Goal: Task Accomplishment & Management: Use online tool/utility

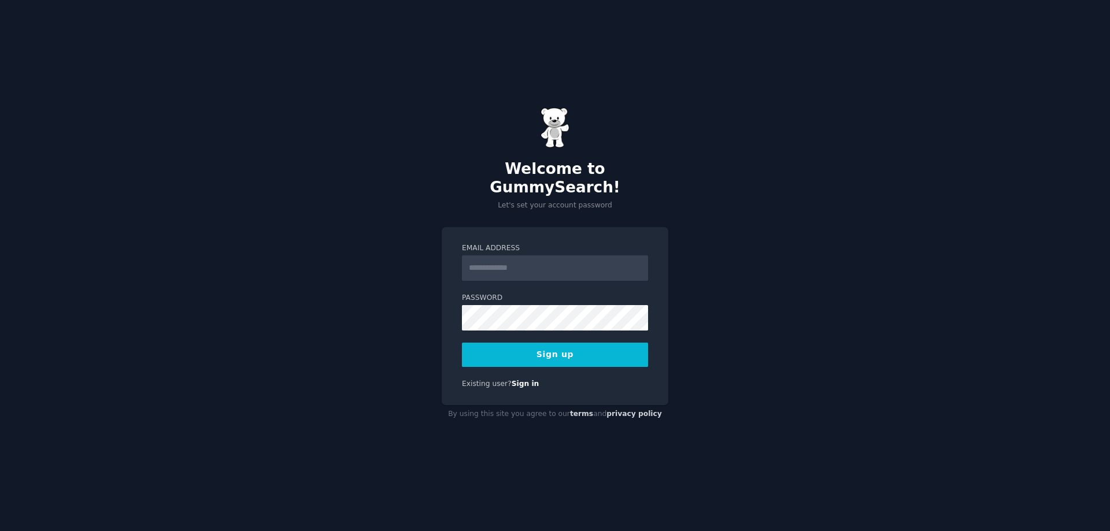
click at [509, 257] on input "Email Address" at bounding box center [555, 267] width 186 height 25
type input "**********"
click at [566, 347] on button "Sign up" at bounding box center [555, 355] width 186 height 24
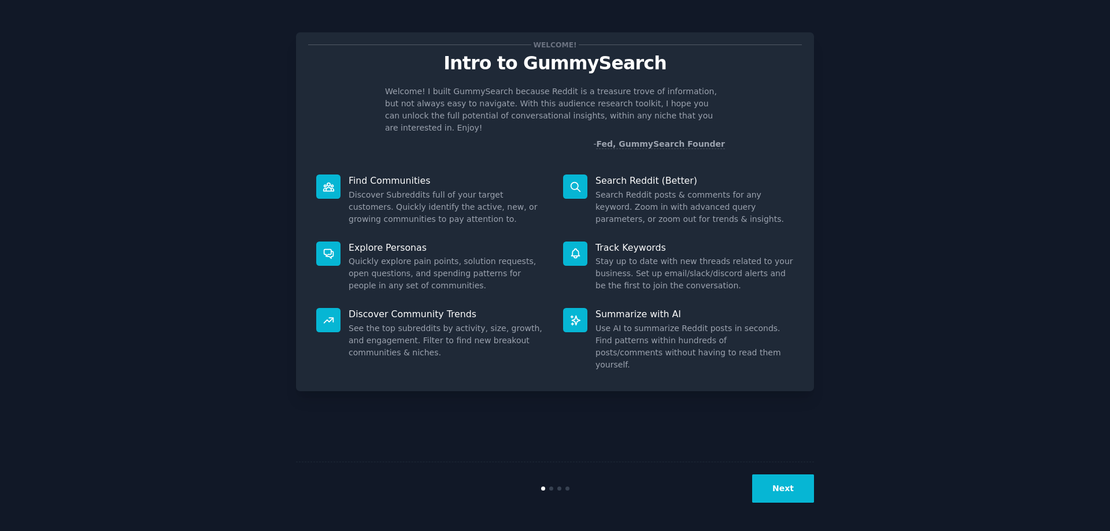
click at [781, 487] on button "Next" at bounding box center [783, 488] width 62 height 28
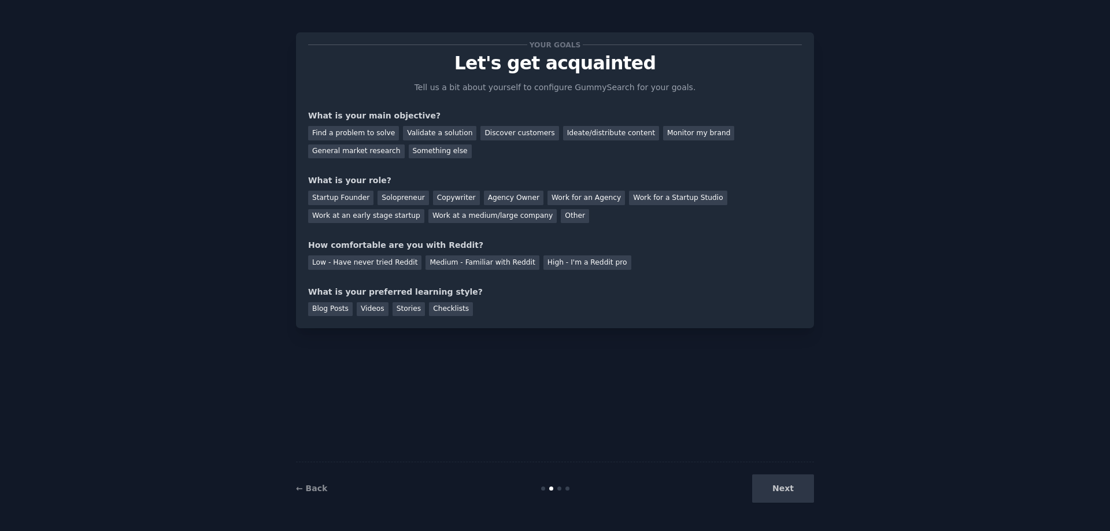
click at [786, 488] on div "Next" at bounding box center [727, 488] width 173 height 28
click at [784, 490] on div "Next" at bounding box center [727, 488] width 173 height 28
click at [654, 192] on div "Work for a Startup Studio" at bounding box center [678, 198] width 98 height 14
click at [506, 130] on div "Discover customers" at bounding box center [519, 133] width 78 height 14
click at [785, 484] on div "Next" at bounding box center [727, 488] width 173 height 28
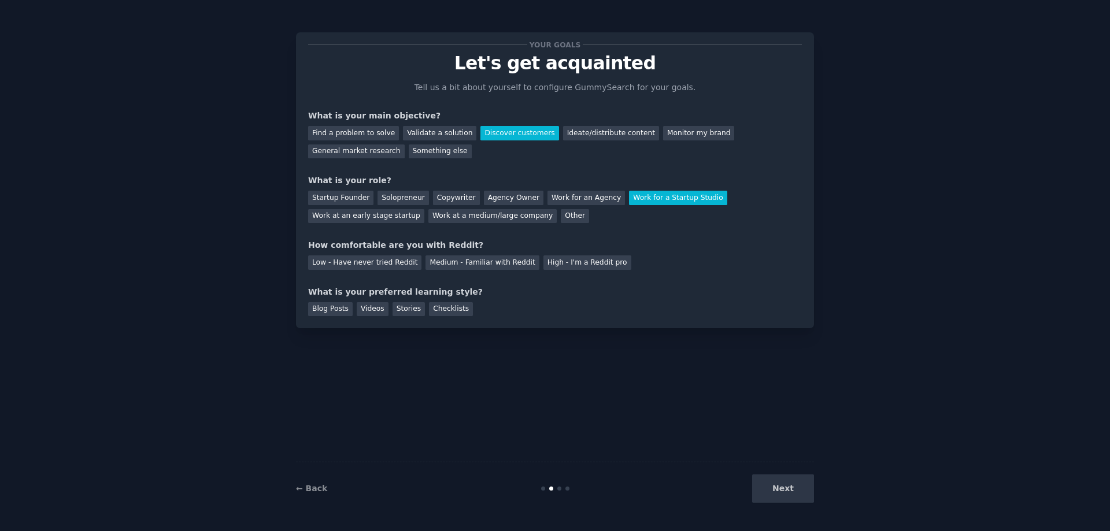
click at [781, 493] on div "Next" at bounding box center [727, 488] width 173 height 28
click at [777, 493] on div "Next" at bounding box center [727, 488] width 173 height 28
click at [339, 197] on div "Startup Founder" at bounding box center [340, 198] width 65 height 14
click at [447, 264] on div "Medium - Familiar with Reddit" at bounding box center [481, 262] width 113 height 14
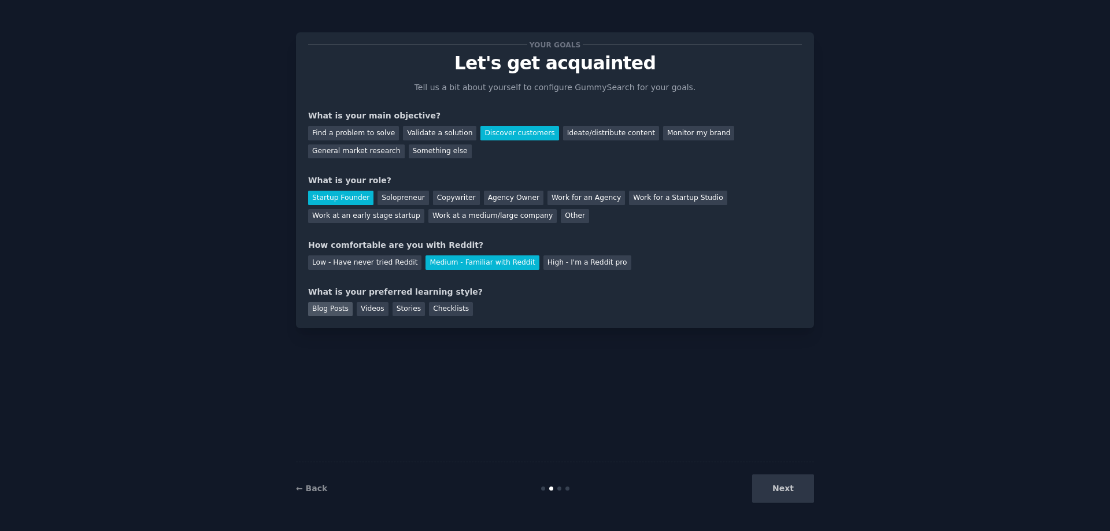
click at [336, 312] on div "Blog Posts" at bounding box center [330, 309] width 44 height 14
click at [365, 312] on div "Videos" at bounding box center [373, 309] width 32 height 14
click at [331, 303] on div "Blog Posts" at bounding box center [330, 309] width 44 height 14
click at [771, 488] on button "Next" at bounding box center [783, 488] width 62 height 28
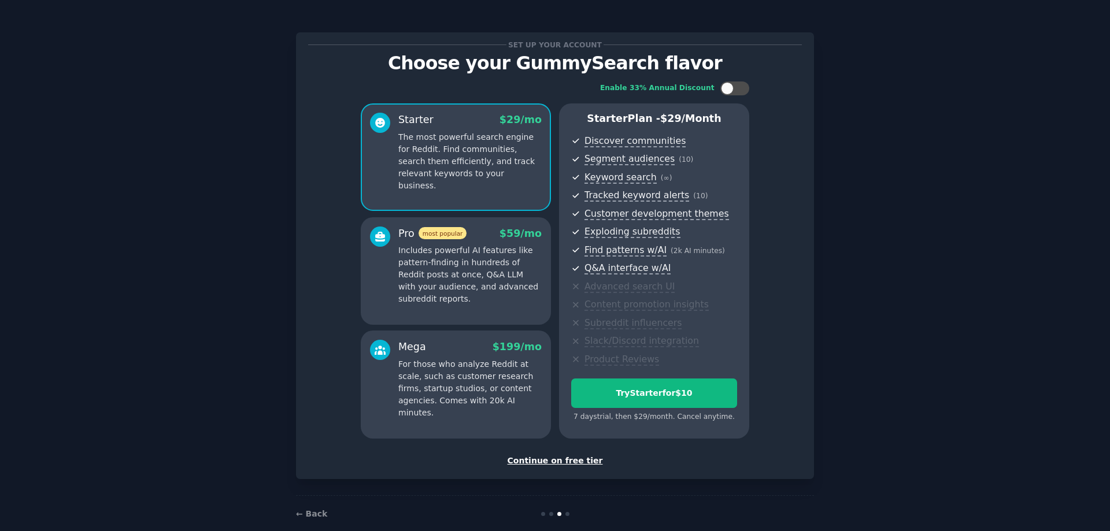
click at [562, 460] on div "Continue on free tier" at bounding box center [555, 461] width 494 height 12
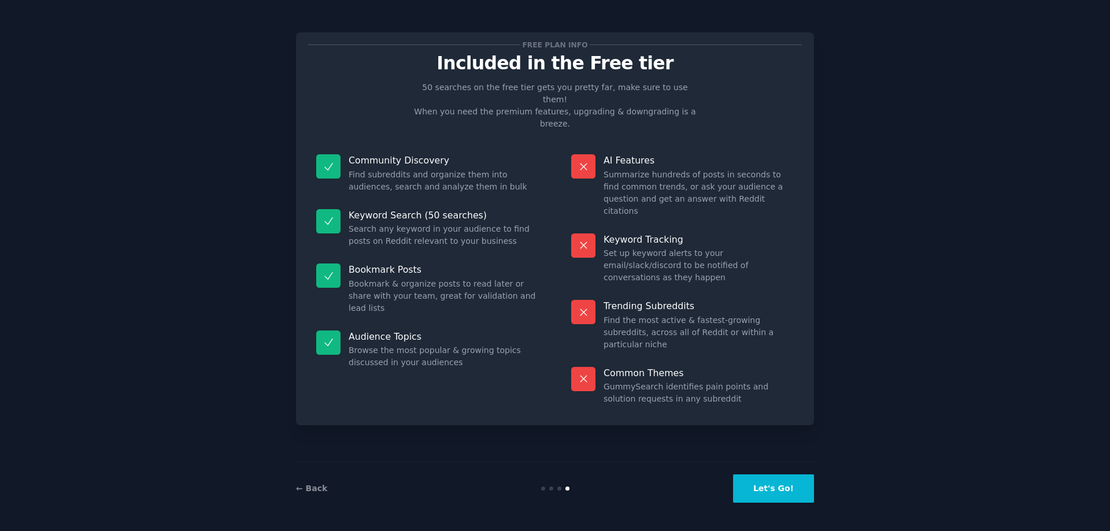
click at [781, 488] on button "Let's Go!" at bounding box center [773, 488] width 81 height 28
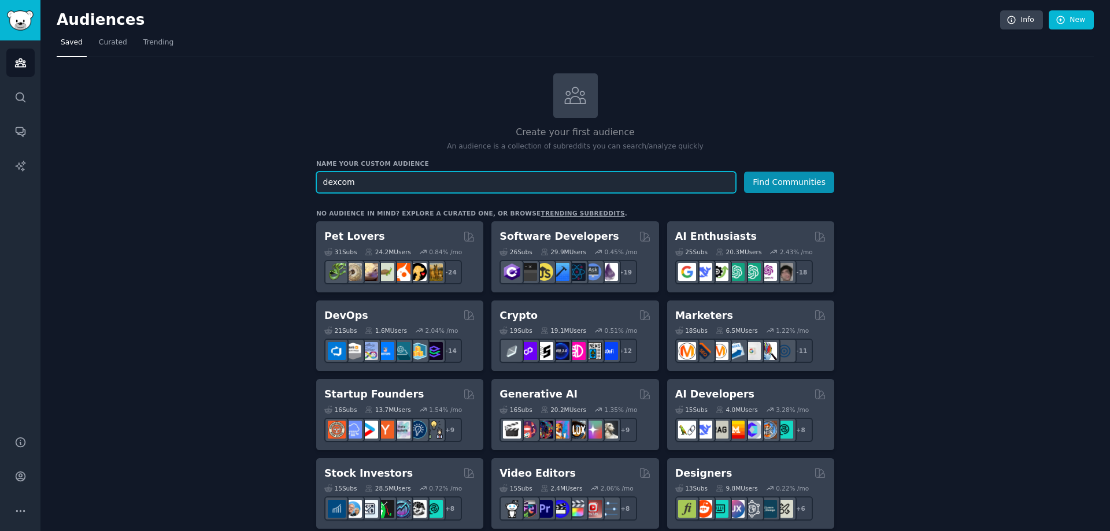
type input "dexcom"
click at [744, 172] on button "Find Communities" at bounding box center [789, 182] width 90 height 21
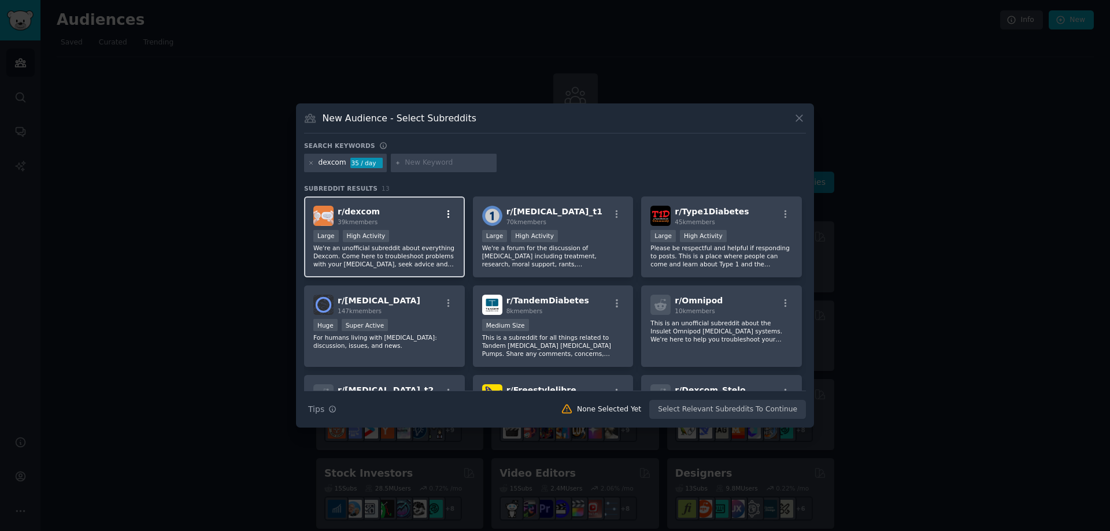
click at [446, 214] on icon "button" at bounding box center [448, 214] width 10 height 10
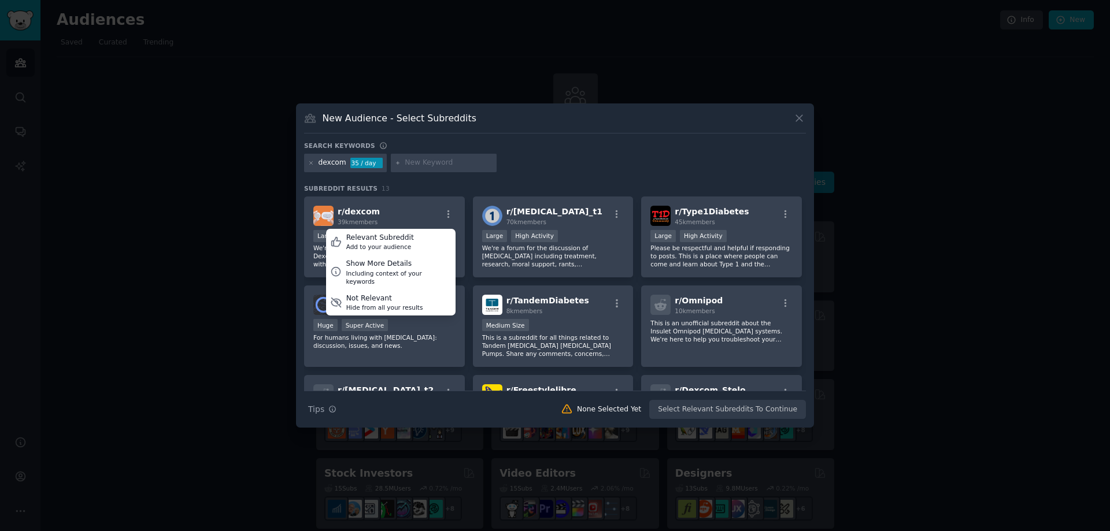
click at [541, 165] on div "dexcom 35 / day" at bounding box center [555, 165] width 502 height 23
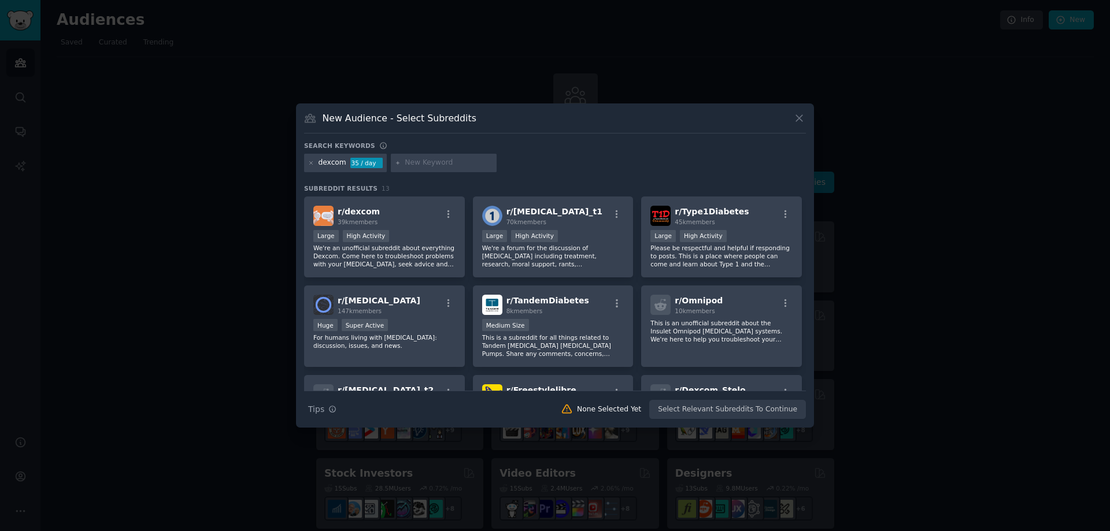
click at [742, 408] on div "Search Tips Tips None Selected Yet Select Relevant Subreddits To Continue" at bounding box center [555, 405] width 502 height 29
click at [422, 219] on div "r/ dexcom 39k members" at bounding box center [384, 216] width 142 height 20
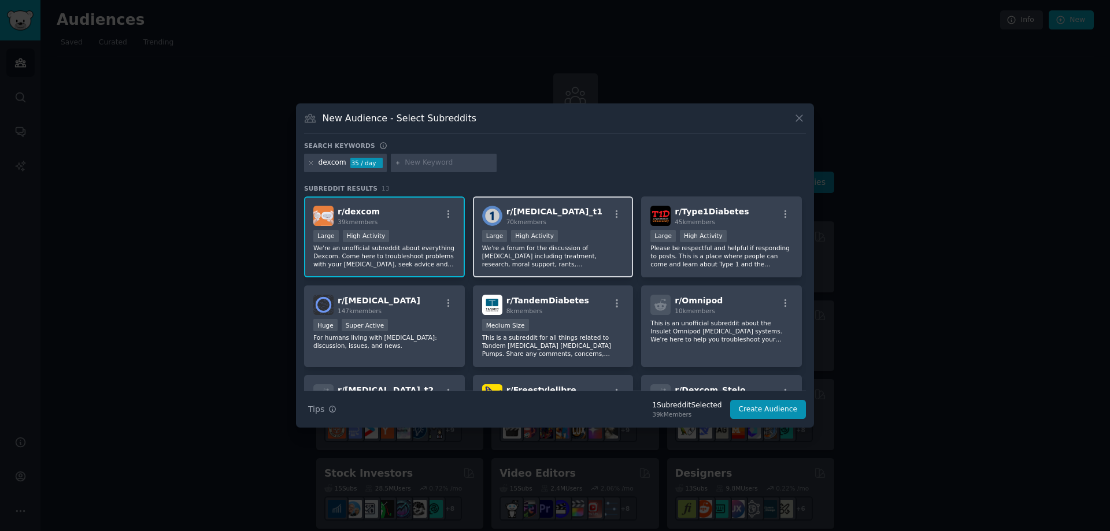
click at [548, 227] on div "r/ [MEDICAL_DATA]_t1 70k members 10,000 - 100,000 members Large High Activity W…" at bounding box center [553, 236] width 161 height 81
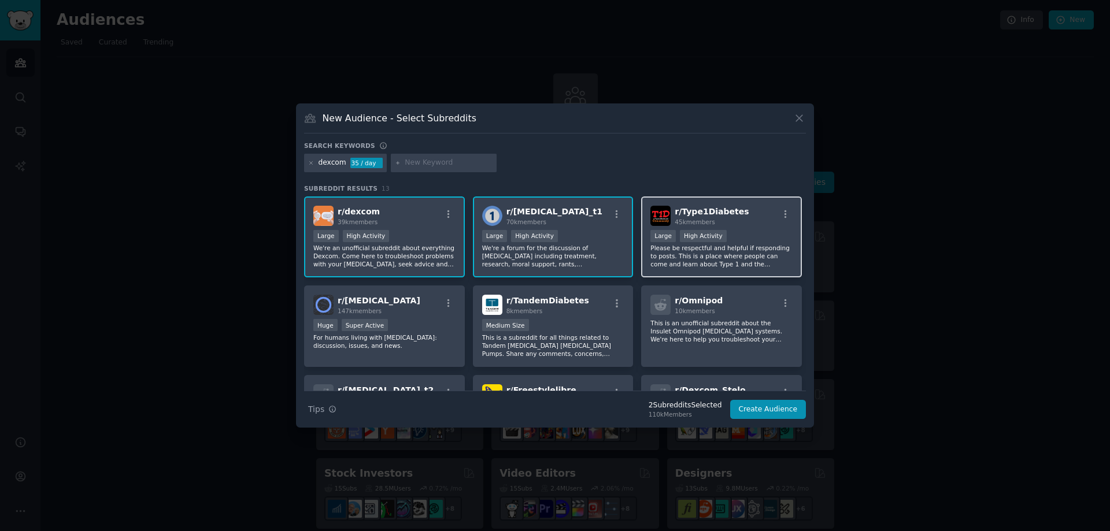
click at [732, 226] on div "r/ Type1Diabetes 45k members Large High Activity Please be respectful and helpf…" at bounding box center [721, 236] width 161 height 81
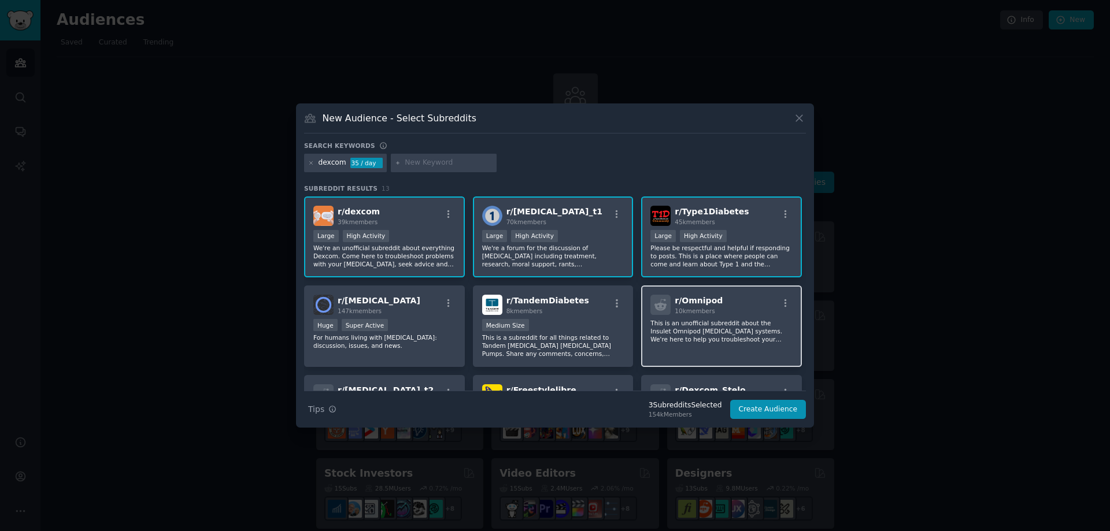
click at [734, 296] on div "r/ Omnipod 10k members" at bounding box center [721, 305] width 142 height 20
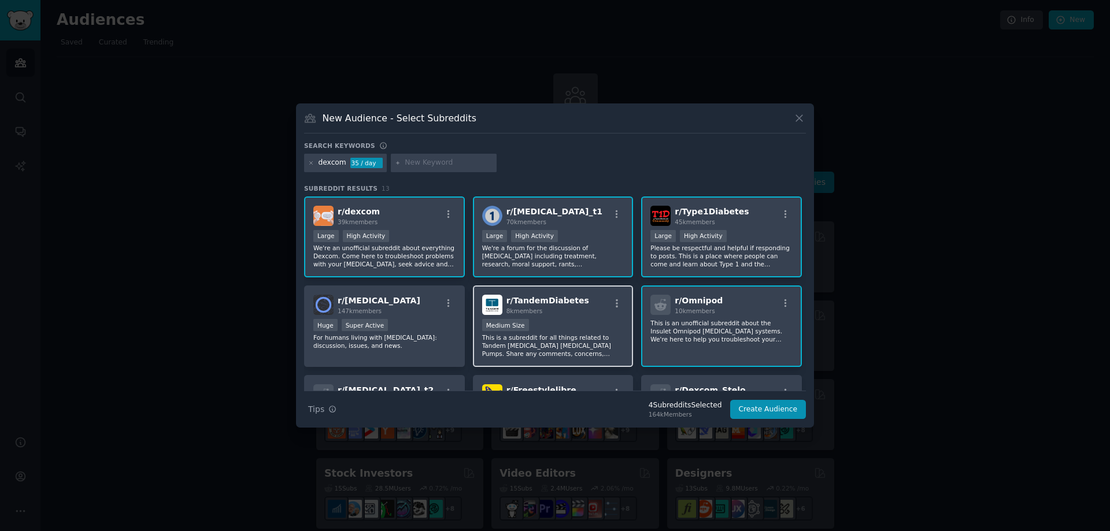
click at [587, 303] on div "r/ TandemDiabetes 8k members" at bounding box center [553, 305] width 142 height 20
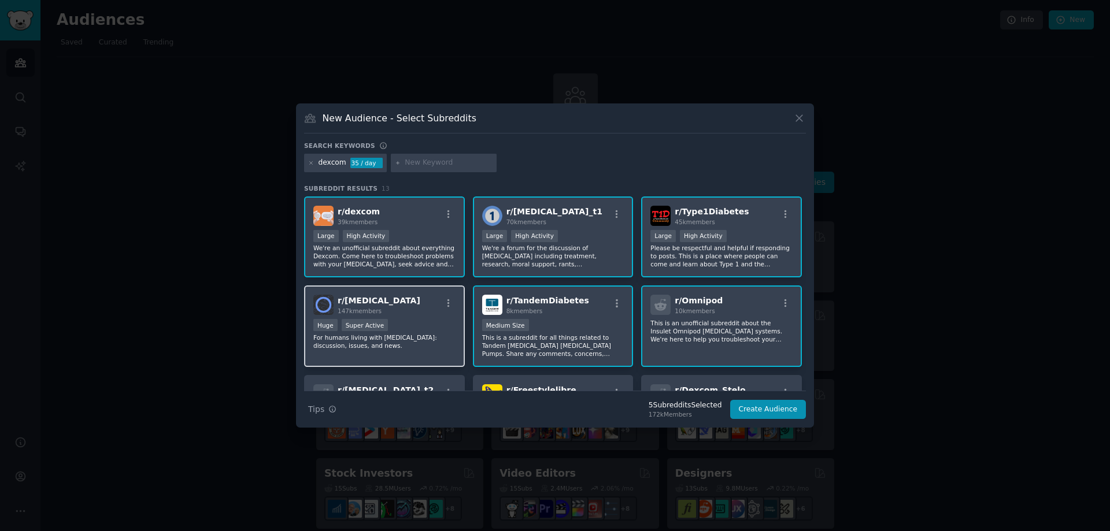
click at [428, 302] on div "r/ [MEDICAL_DATA] 147k members" at bounding box center [384, 305] width 142 height 20
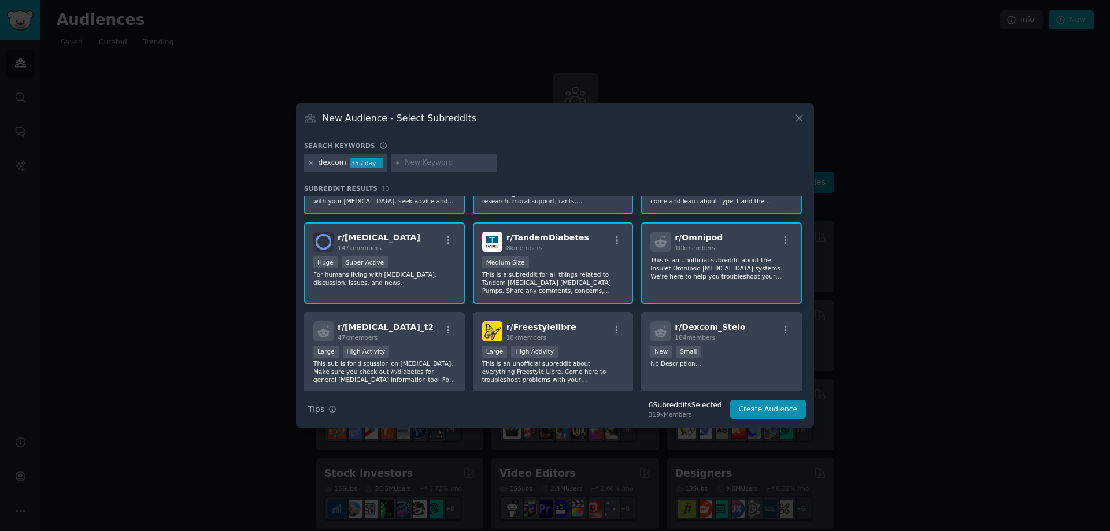
scroll to position [116, 0]
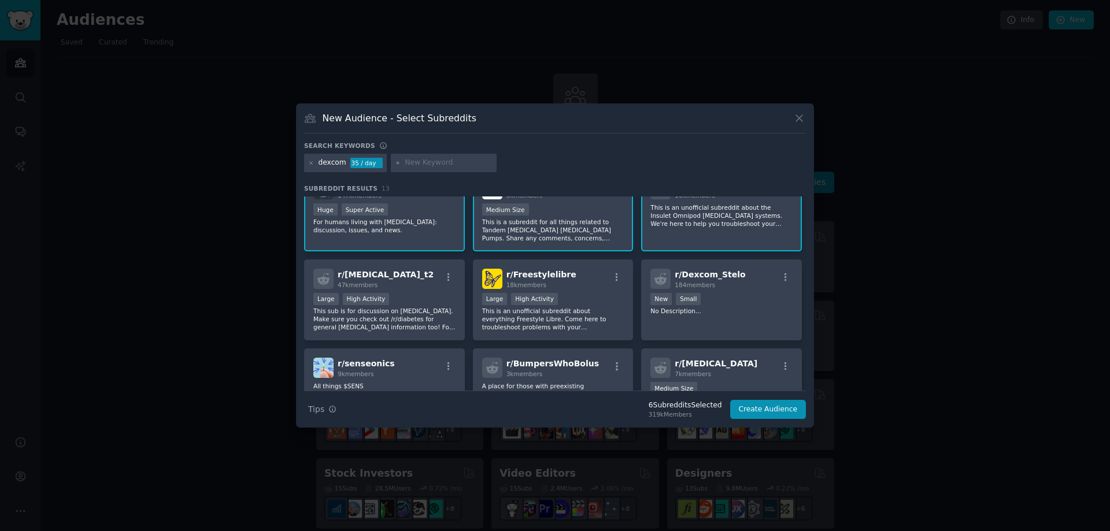
click at [428, 300] on div "Large High Activity" at bounding box center [384, 300] width 142 height 14
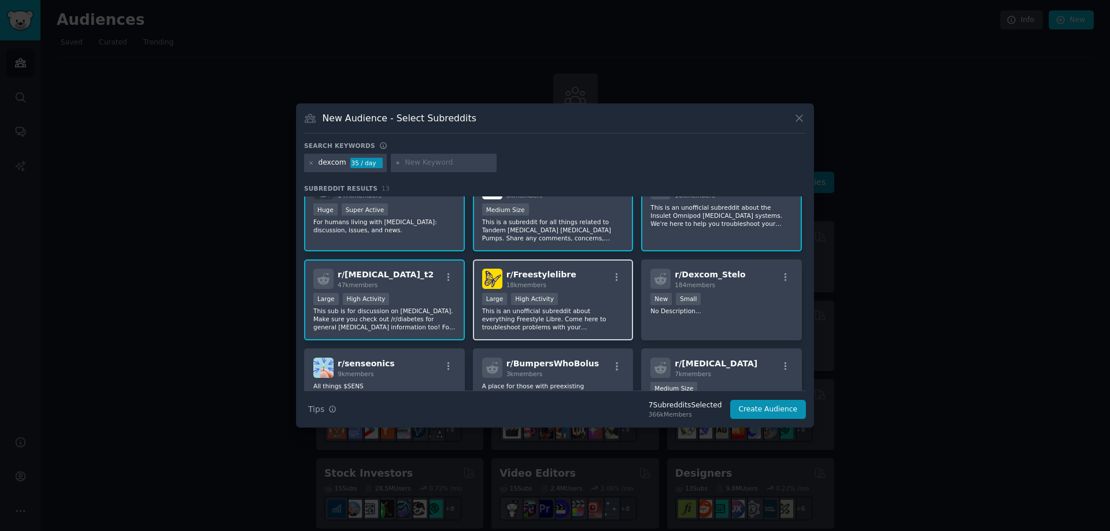
click at [599, 294] on div ">= 80th percentile for submissions / day Large High Activity" at bounding box center [553, 300] width 142 height 14
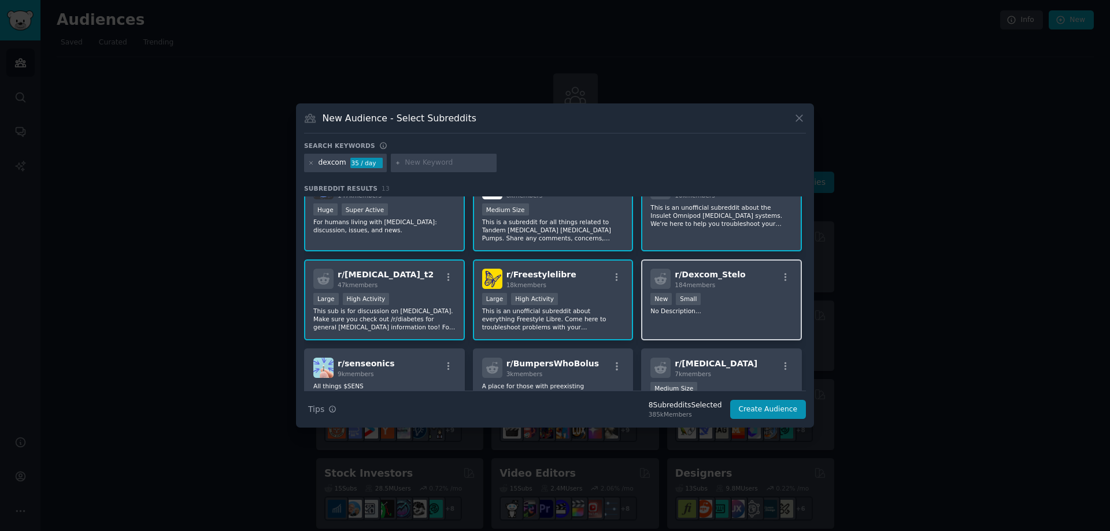
click at [759, 307] on p "No Description..." at bounding box center [721, 311] width 142 height 8
click at [417, 365] on div "r/ senseonics 9k members" at bounding box center [384, 368] width 142 height 20
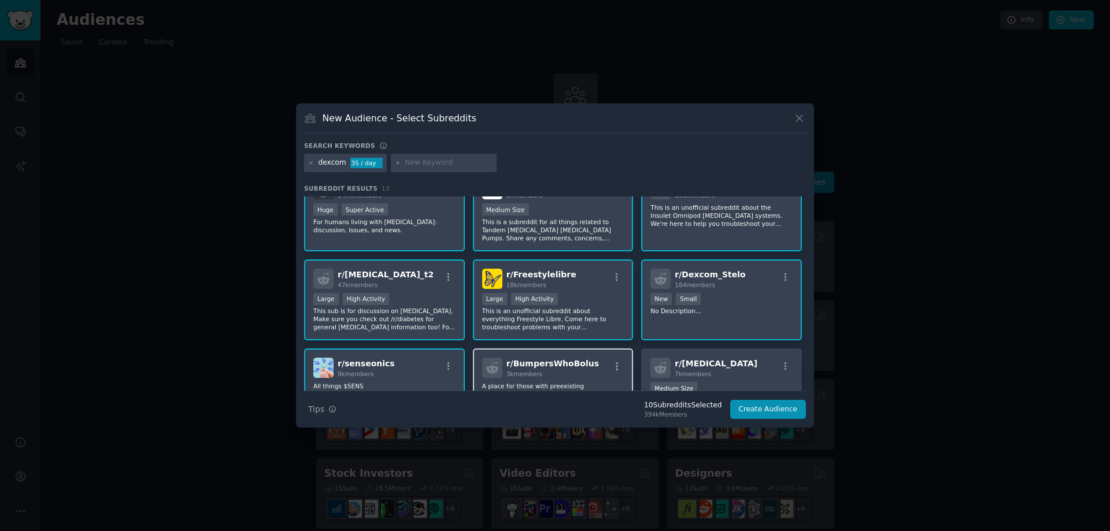
click at [590, 358] on div "r/ BumpersWhoBolus 3k members" at bounding box center [553, 368] width 142 height 20
click at [740, 360] on div "r/ [MEDICAL_DATA] 7k members" at bounding box center [721, 368] width 142 height 20
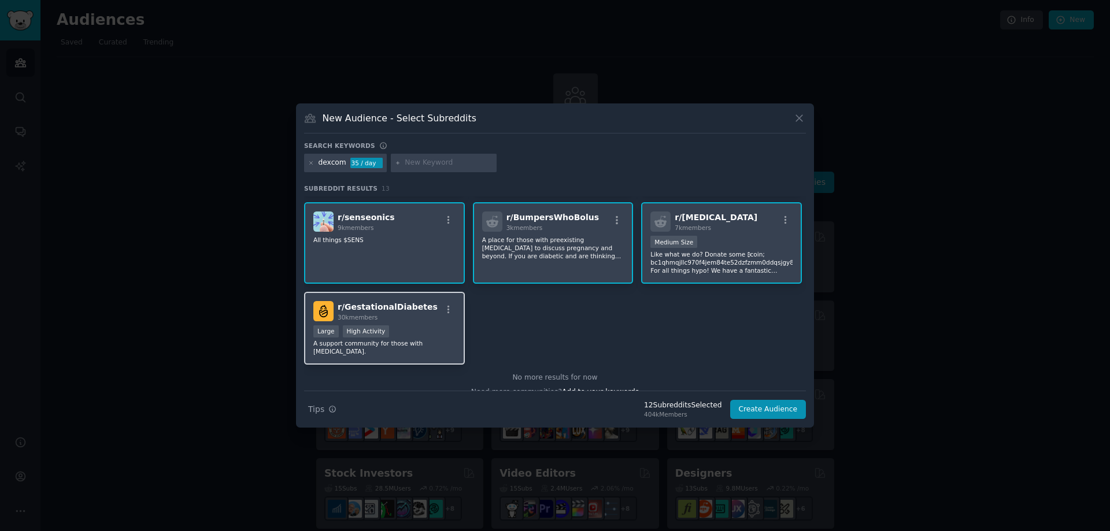
scroll to position [276, 0]
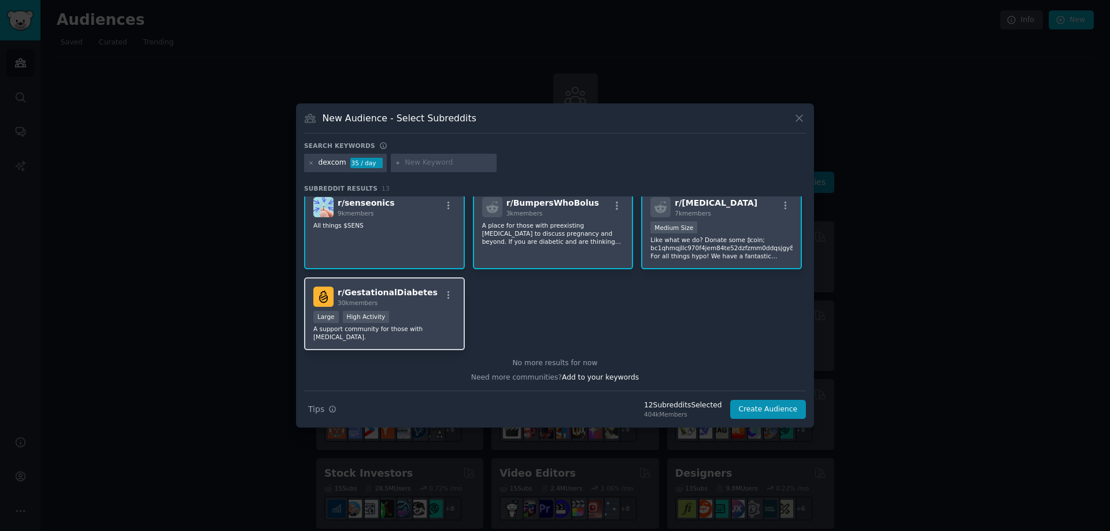
click at [439, 321] on div "Large High Activity" at bounding box center [384, 318] width 142 height 14
click at [769, 410] on button "Create Audience" at bounding box center [768, 410] width 76 height 20
